Goal: Task Accomplishment & Management: Manage account settings

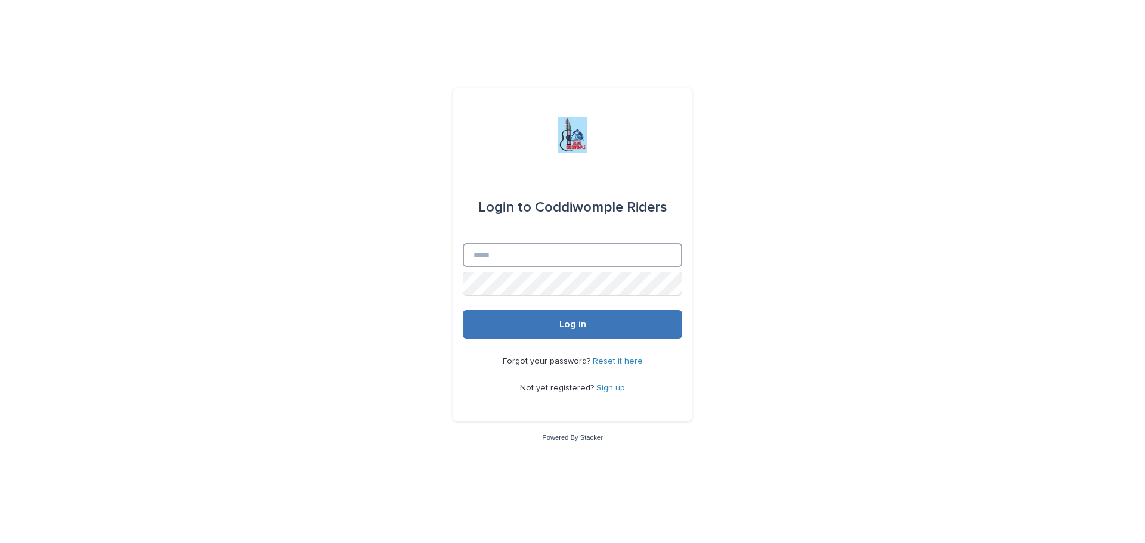
type input "**********"
click at [561, 321] on span "Log in" at bounding box center [572, 325] width 27 height 10
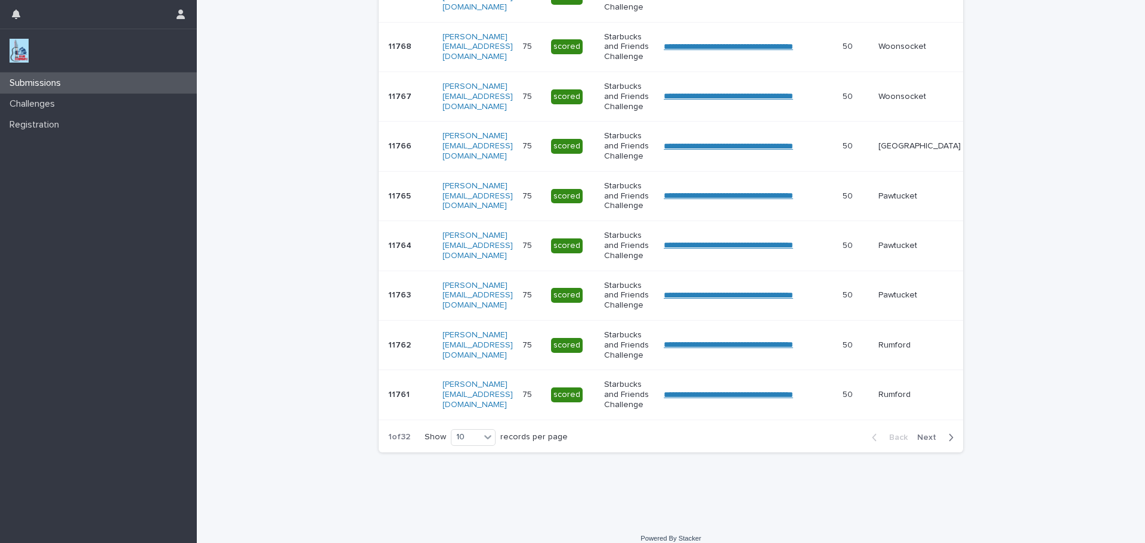
scroll to position [367, 0]
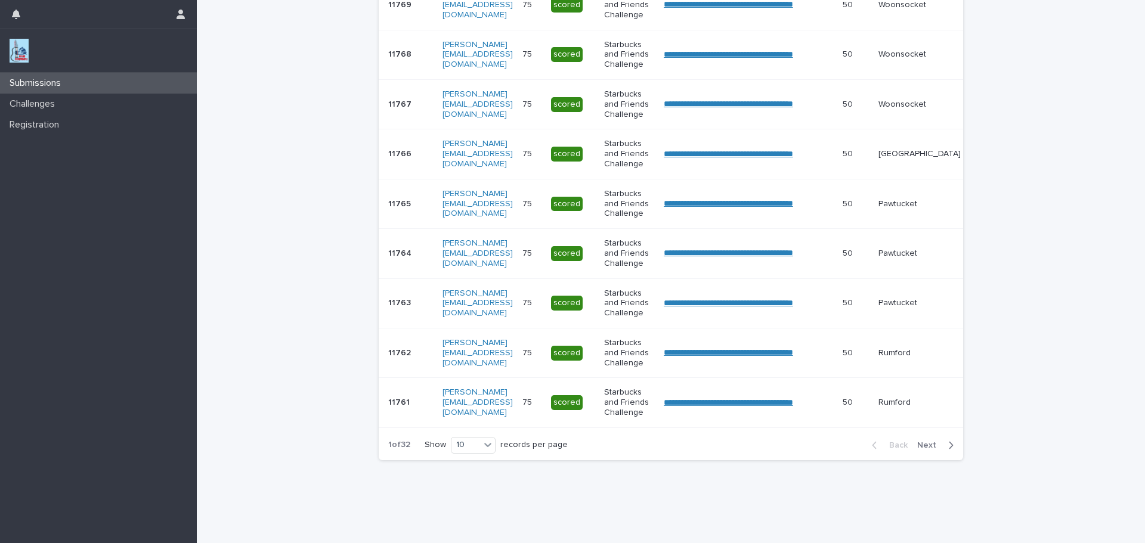
drag, startPoint x: 928, startPoint y: 456, endPoint x: 1062, endPoint y: 369, distance: 159.7
click at [930, 450] on span "Next" at bounding box center [930, 445] width 26 height 8
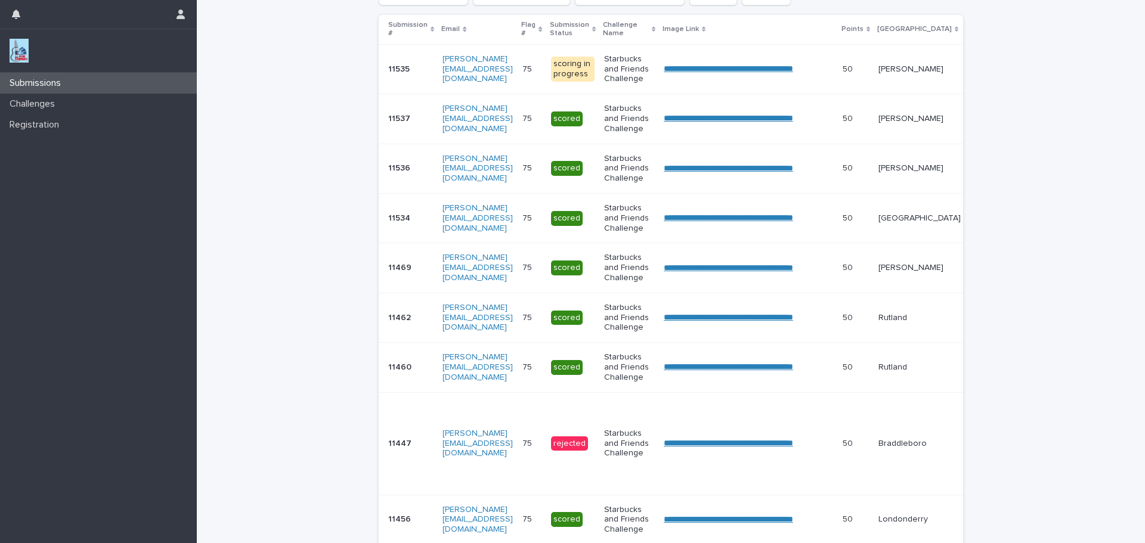
scroll to position [250, 0]
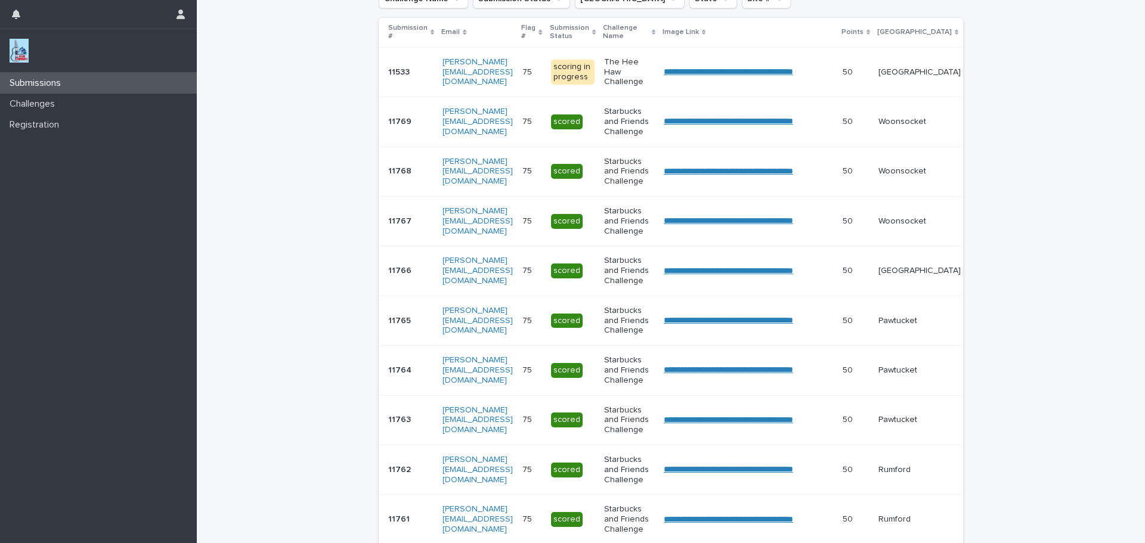
scroll to position [223, 0]
